Goal: Information Seeking & Learning: Learn about a topic

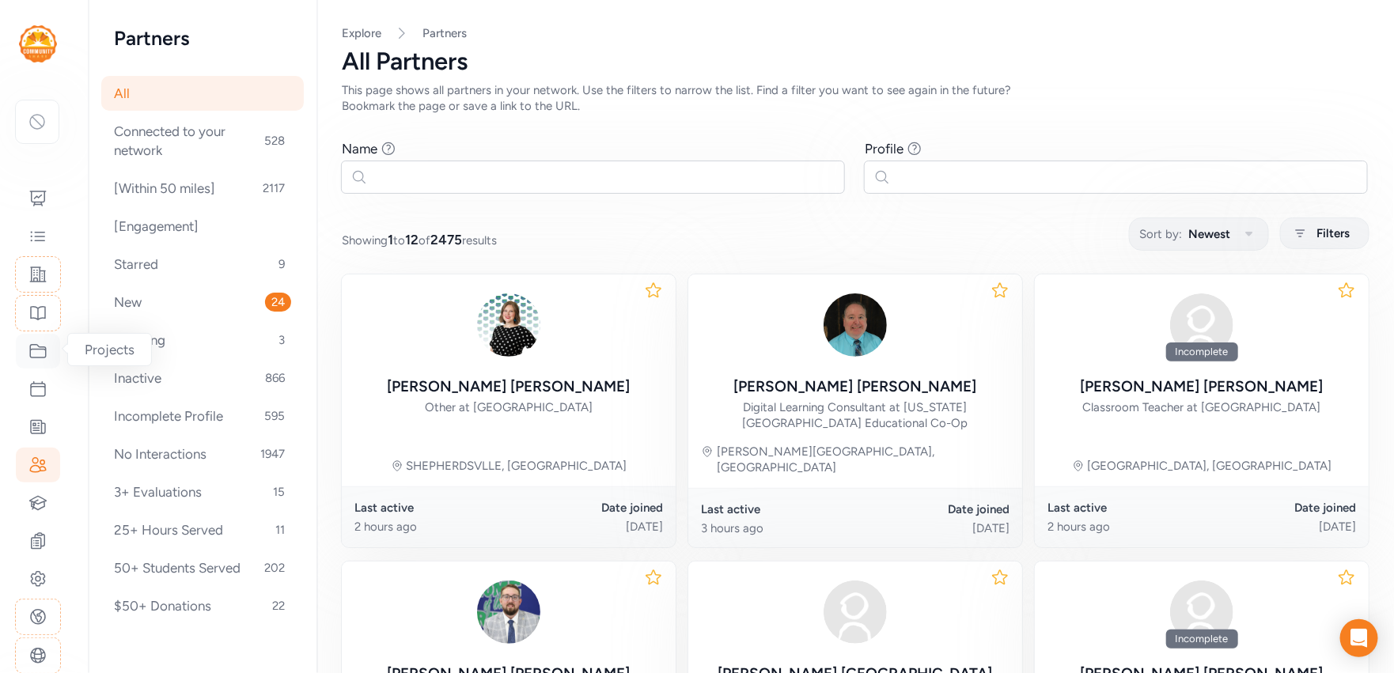
click at [41, 344] on icon at bounding box center [37, 351] width 19 height 19
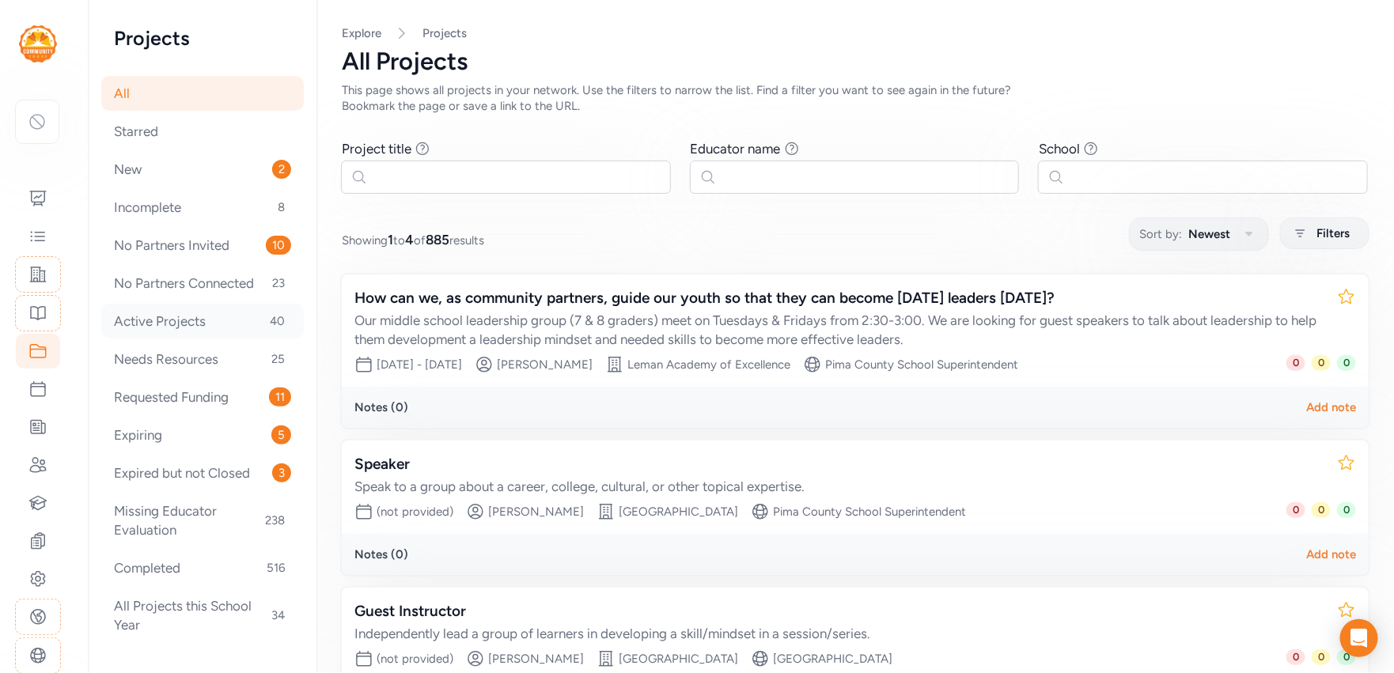
click at [165, 312] on div "Active Projects 40" at bounding box center [202, 321] width 203 height 35
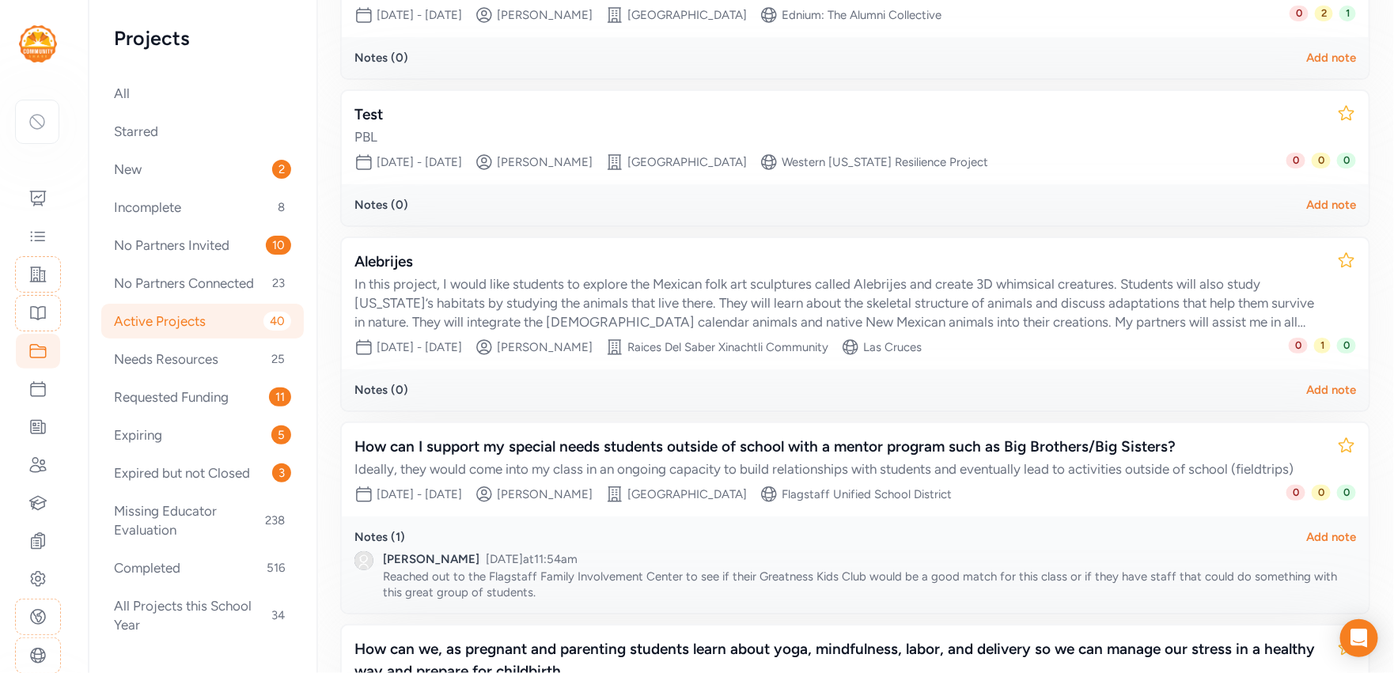
scroll to position [456, 0]
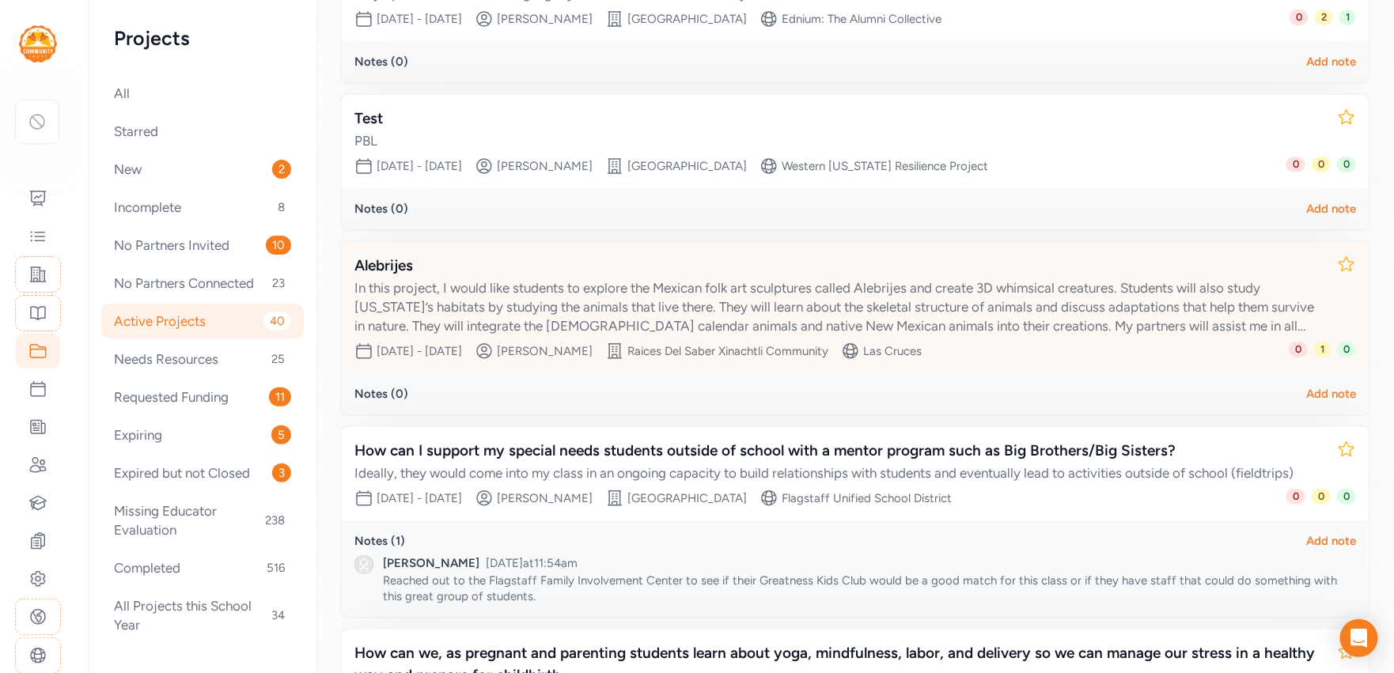
click at [940, 303] on div "In this project, I would like students to explore the Mexican folk art sculptur…" at bounding box center [839, 307] width 970 height 57
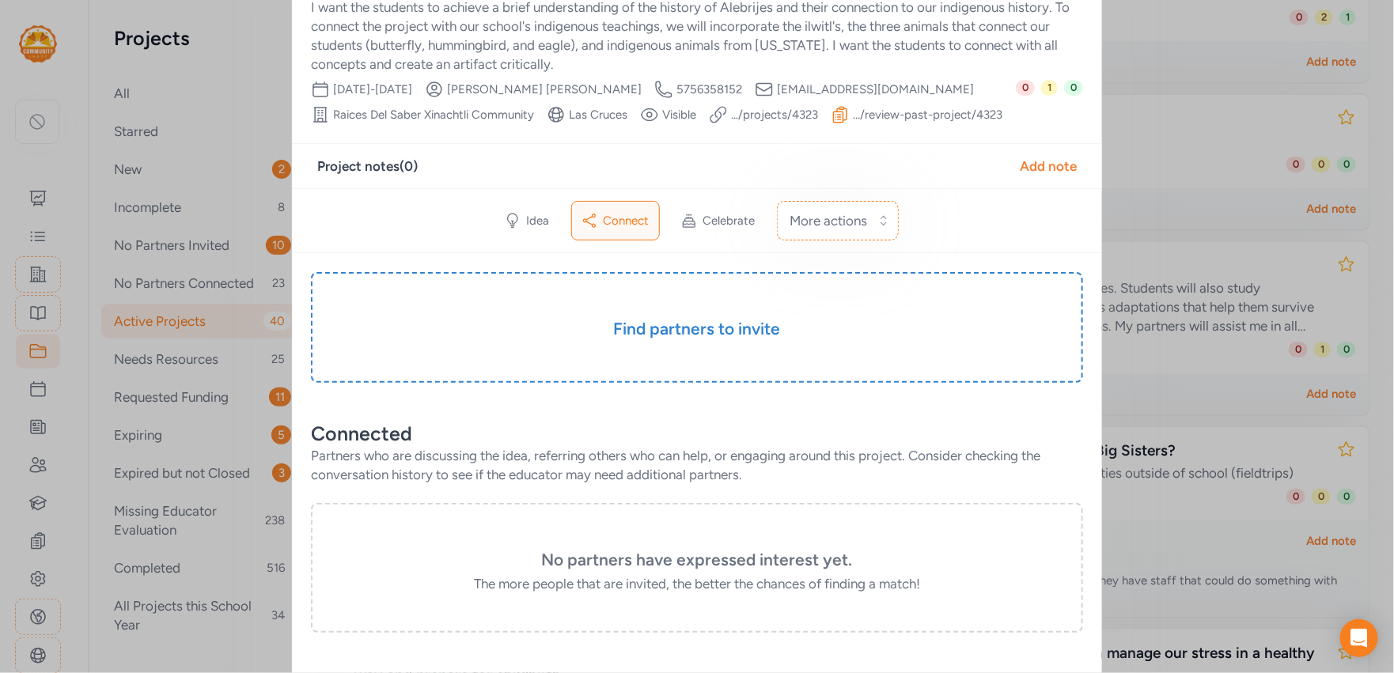
scroll to position [22, 0]
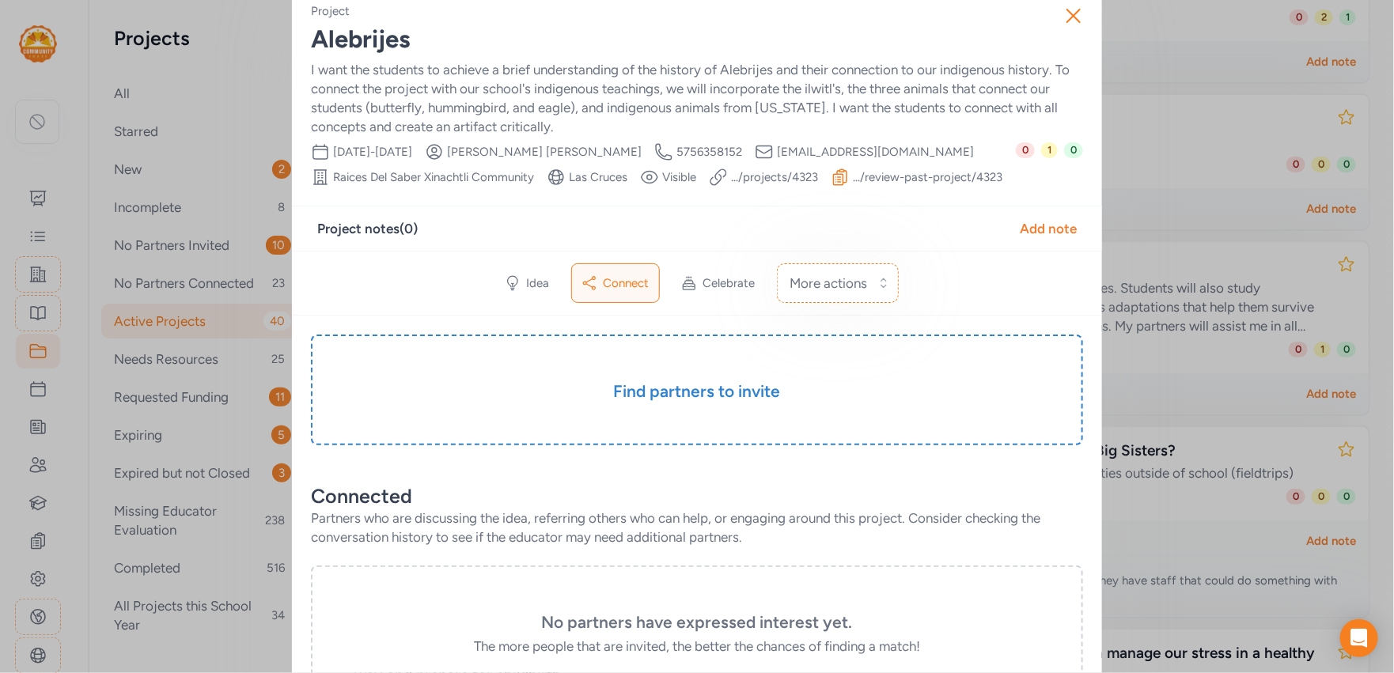
click at [900, 176] on link ".../review-past-project/ 4323" at bounding box center [928, 177] width 150 height 16
click at [528, 284] on span "Idea" at bounding box center [538, 283] width 23 height 16
